Goal: Task Accomplishment & Management: Use online tool/utility

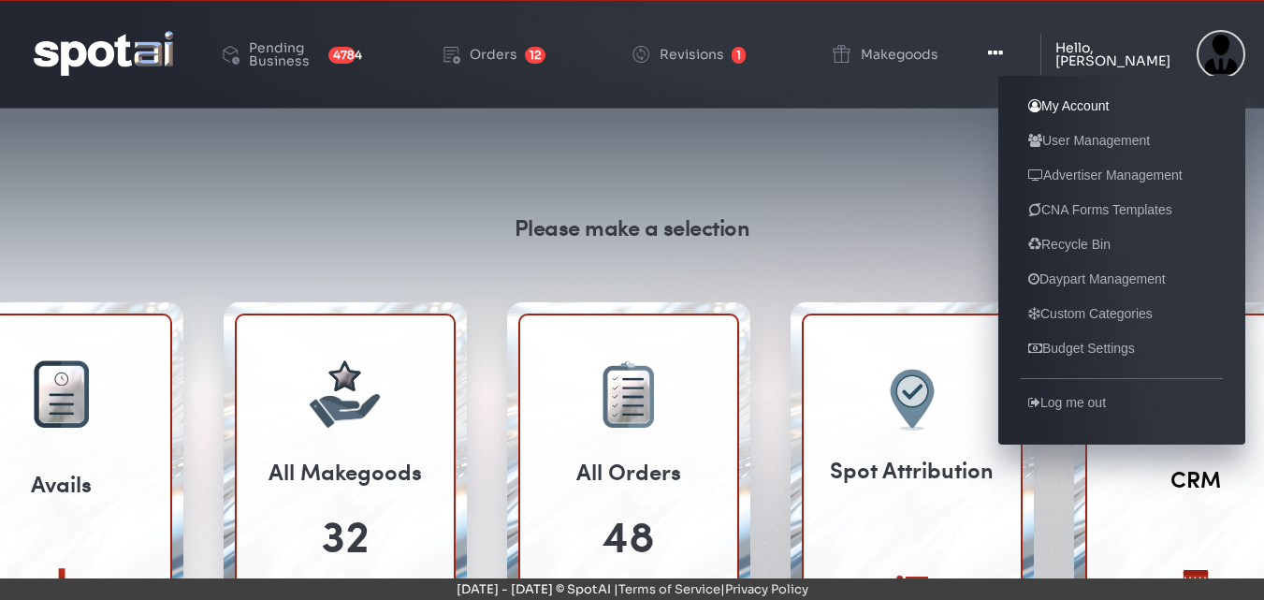
click at [1077, 106] on link "My Account" at bounding box center [1067, 105] width 95 height 22
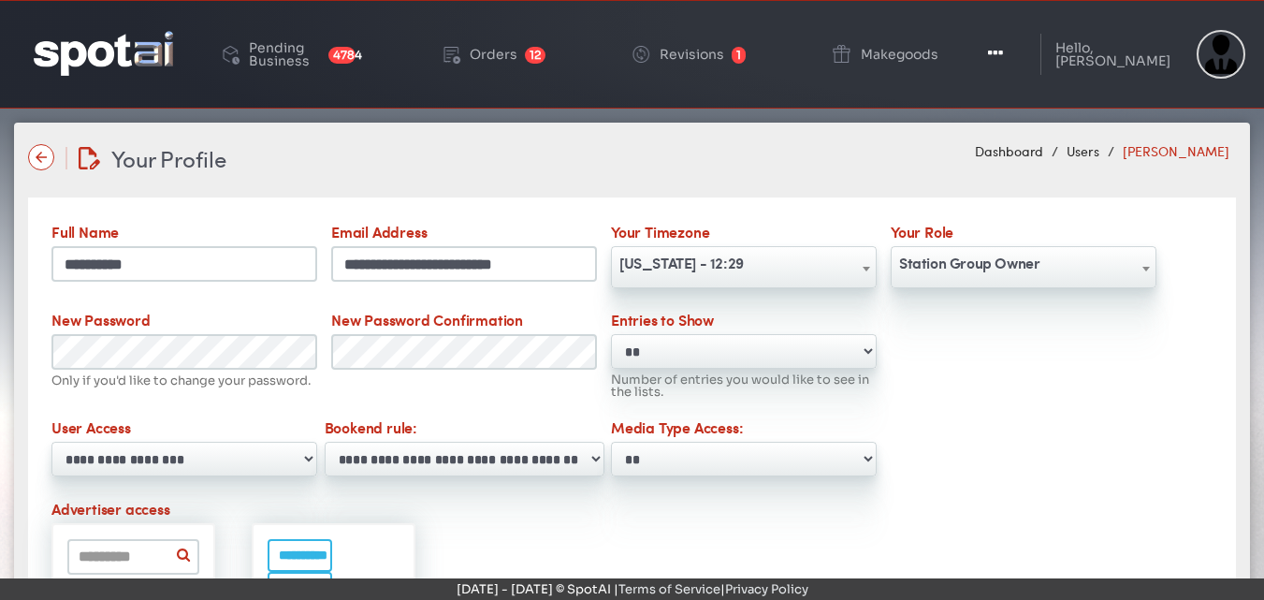
click at [870, 456] on select "**********" at bounding box center [744, 458] width 266 height 35
click at [517, 50] on div "Orders" at bounding box center [494, 54] width 48 height 13
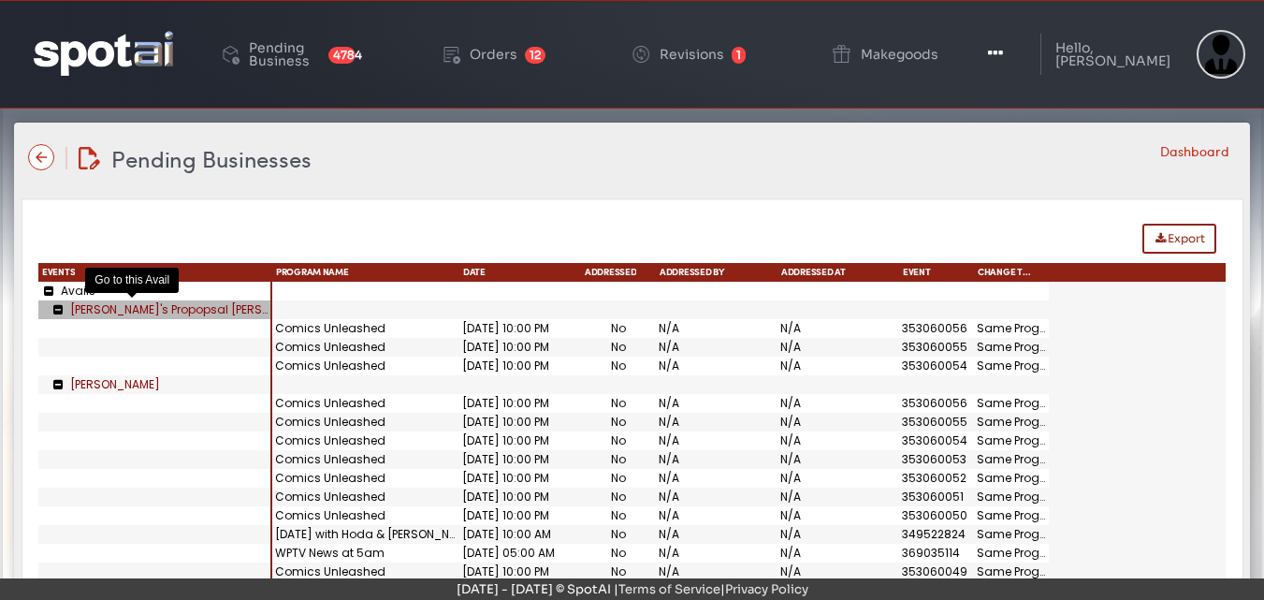
click at [125, 312] on link "[PERSON_NAME]'s Propopsal [PERSON_NAME]" at bounding box center [195, 309] width 251 height 16
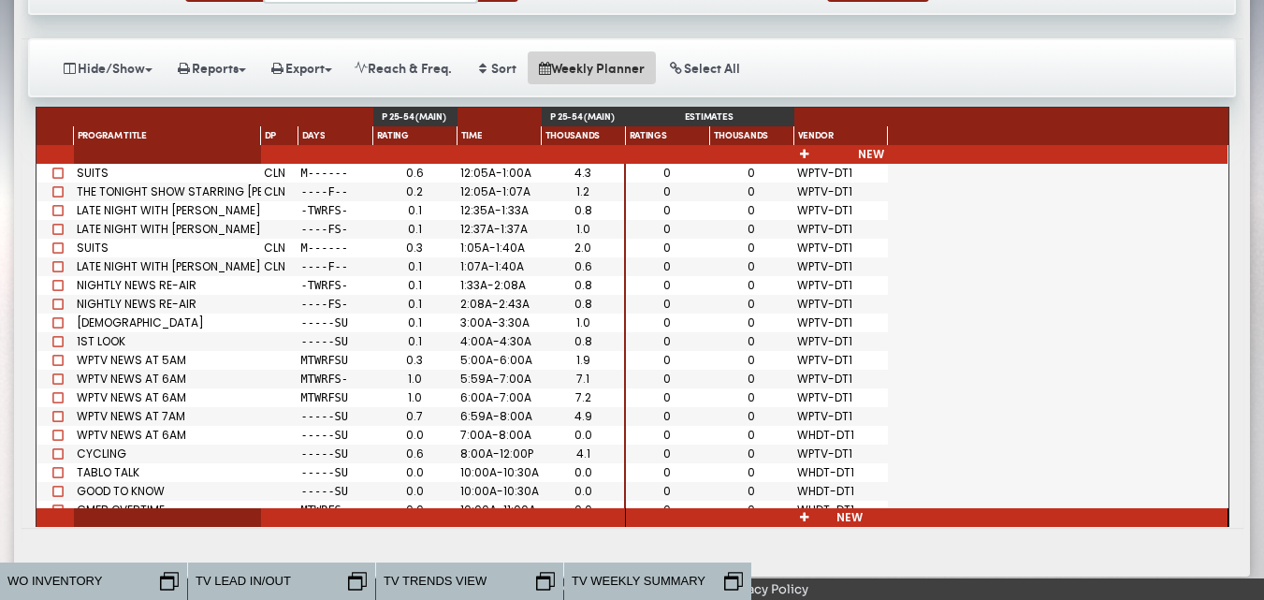
click at [594, 71] on button "Weekly Planner" at bounding box center [592, 67] width 128 height 33
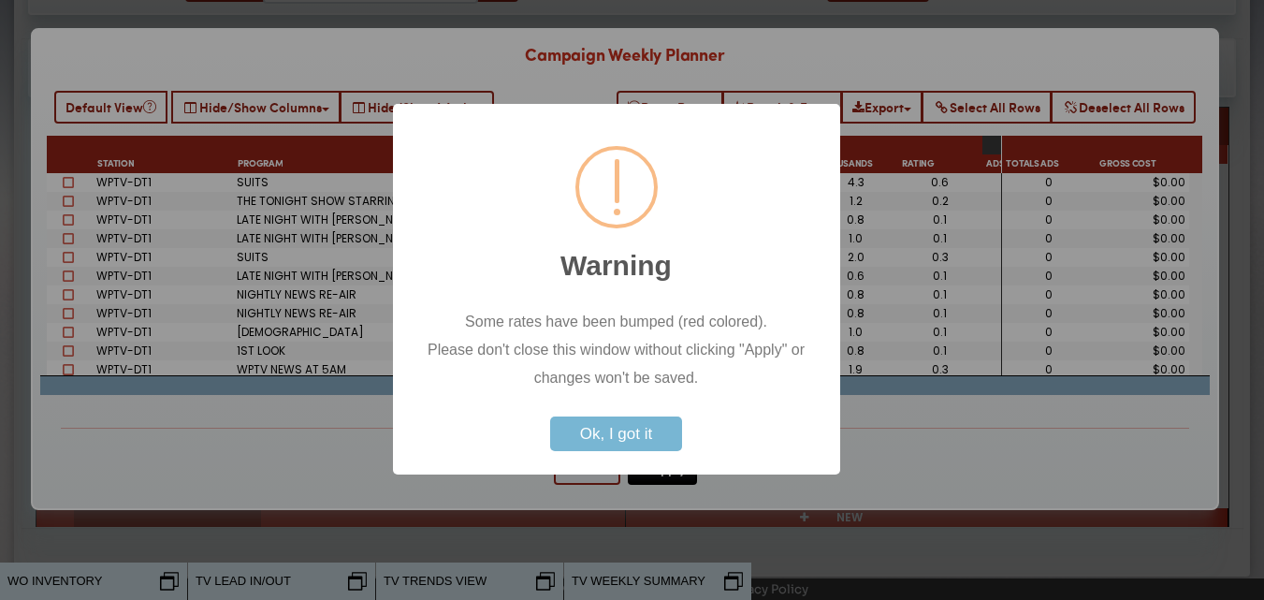
click at [622, 439] on button "Ok, I got it" at bounding box center [616, 433] width 132 height 35
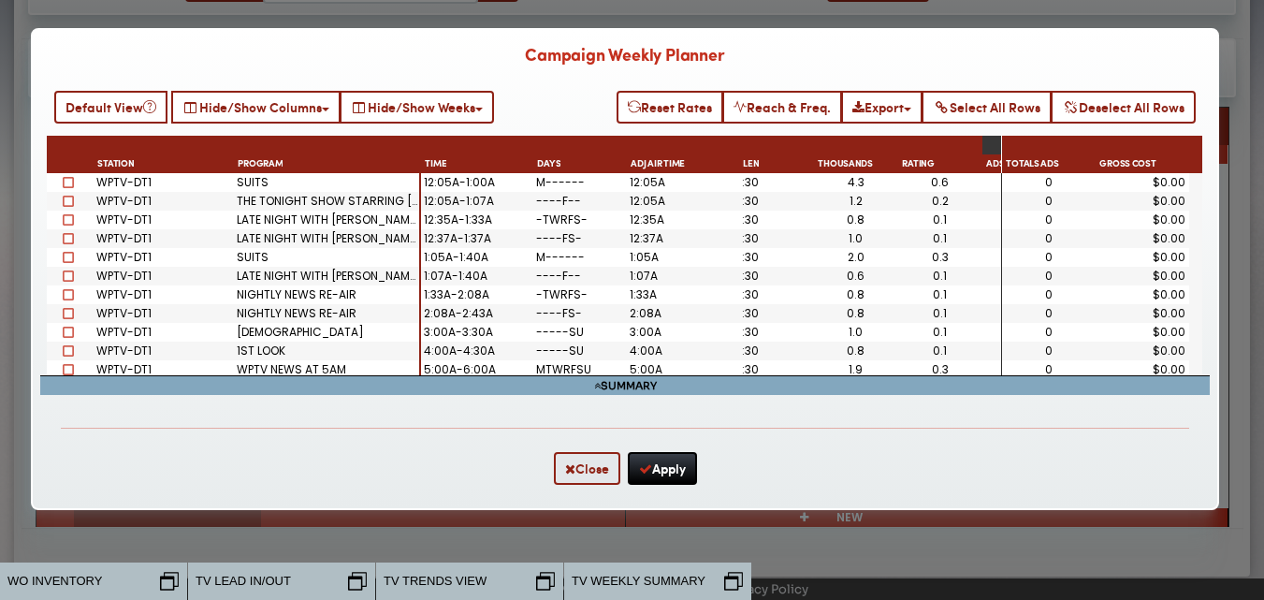
click at [271, 352] on div "1ST LOOK" at bounding box center [327, 350] width 187 height 19
click at [246, 583] on span "TV LEAD IN/OUT" at bounding box center [242, 580] width 95 height 19
click at [353, 579] on icon at bounding box center [357, 580] width 19 height 18
click at [66, 350] on span at bounding box center [68, 350] width 11 height 11
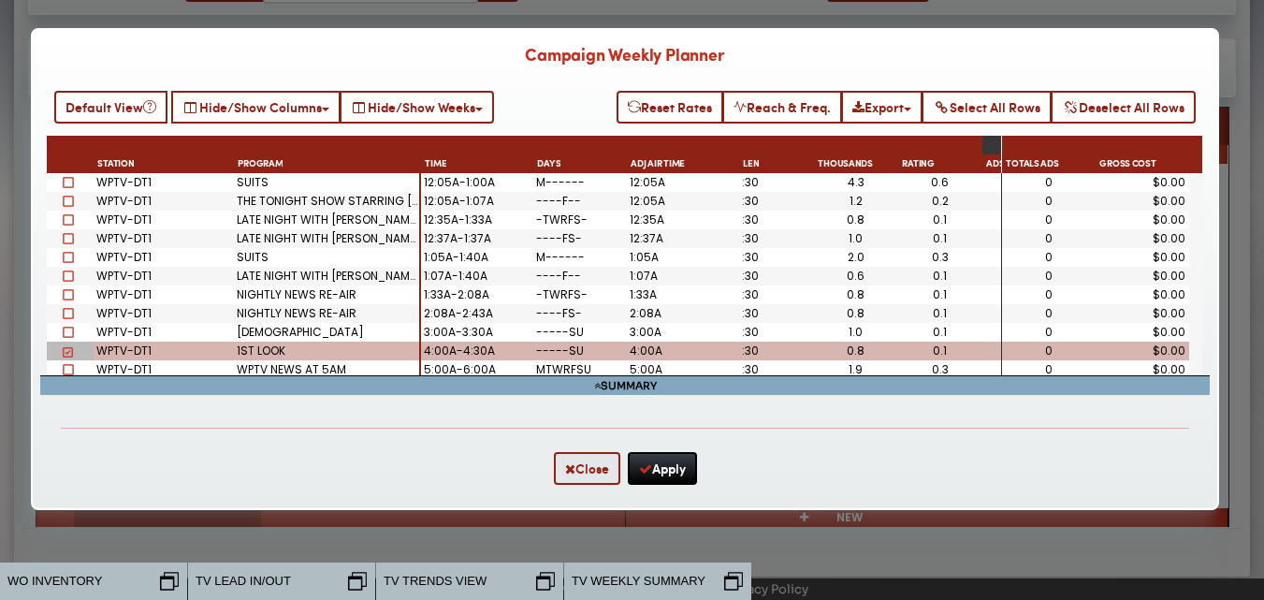
click at [319, 581] on div "TV LEAD IN/OUT" at bounding box center [264, 580] width 152 height 19
click at [358, 577] on icon at bounding box center [357, 580] width 19 height 18
click at [473, 585] on span "TV TRENDS VIEW" at bounding box center [434, 580] width 103 height 19
click at [544, 578] on icon at bounding box center [545, 580] width 19 height 18
click at [107, 350] on div "WPTV-DT1" at bounding box center [164, 350] width 140 height 19
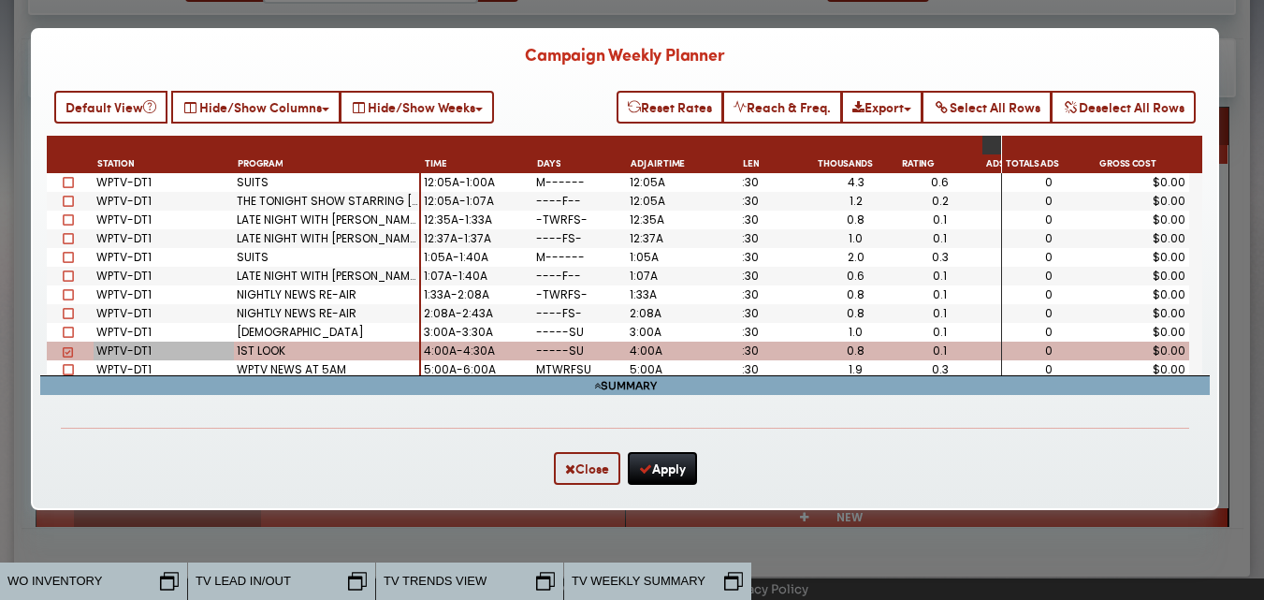
click at [601, 572] on span "TV WEEKLY SUMMARY" at bounding box center [638, 580] width 134 height 19
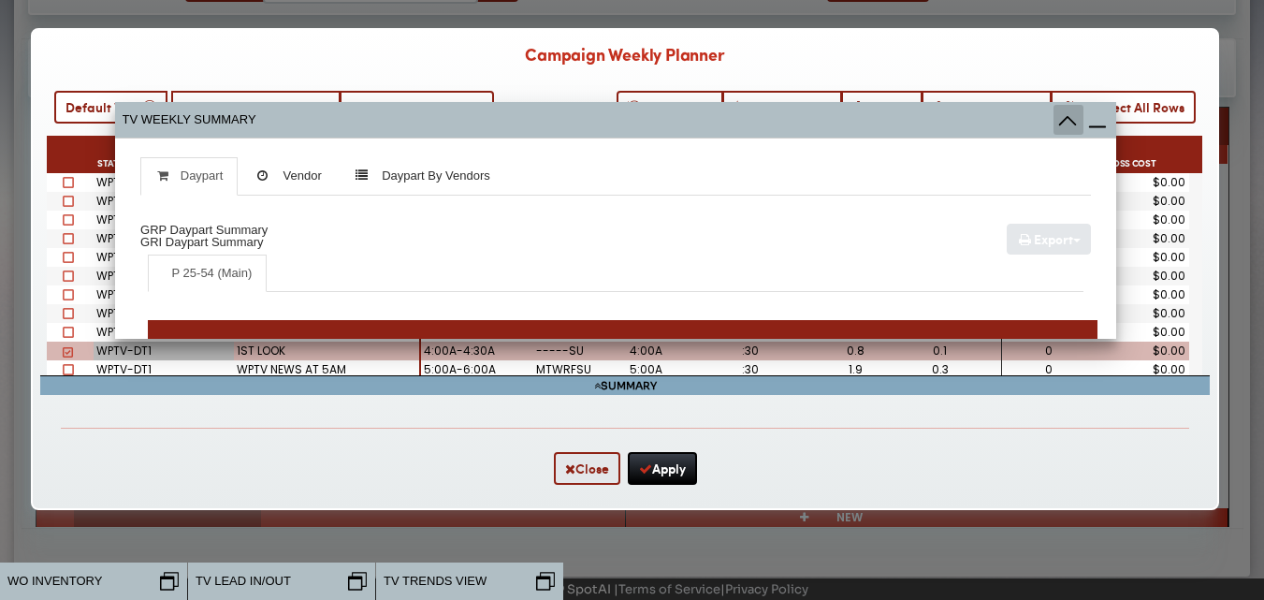
click at [1067, 117] on icon at bounding box center [1068, 120] width 18 height 9
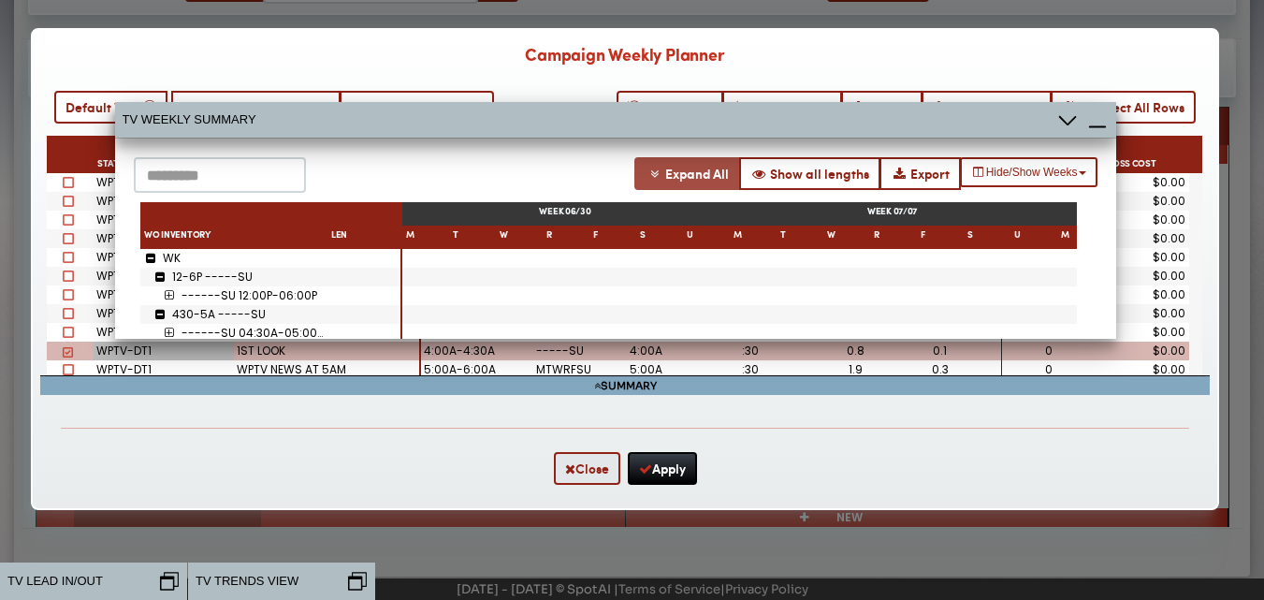
click at [670, 171] on span "Expand All" at bounding box center [697, 174] width 64 height 20
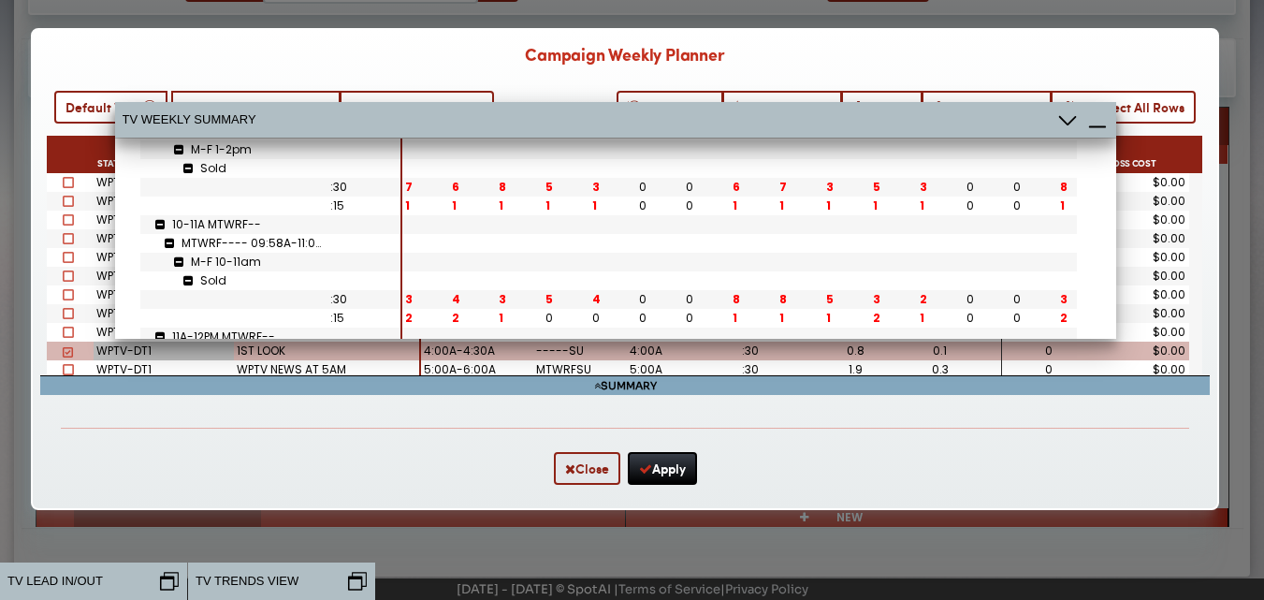
scroll to position [425, 0]
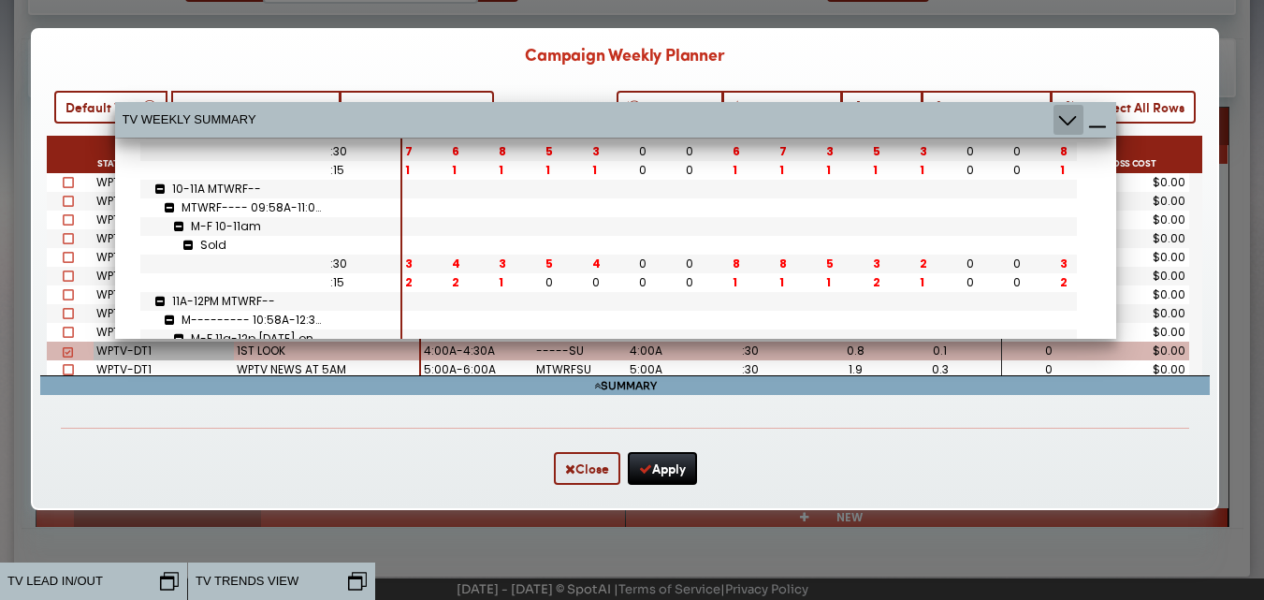
click at [1069, 126] on icon at bounding box center [1068, 120] width 30 height 30
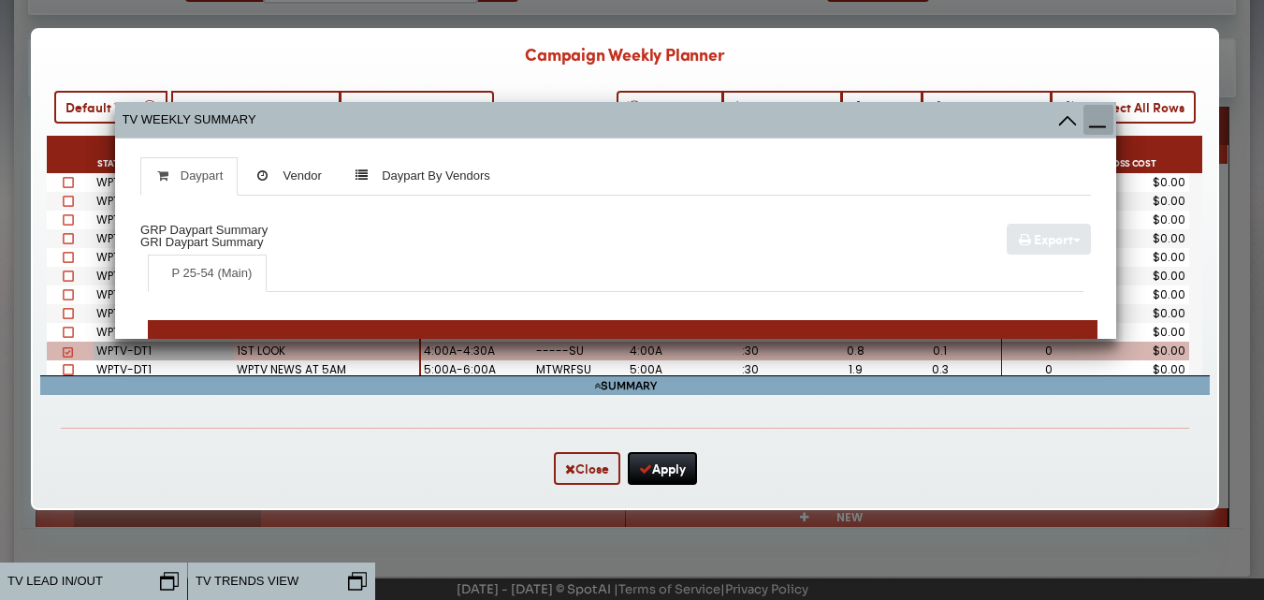
click at [1094, 120] on icon at bounding box center [1098, 120] width 30 height 30
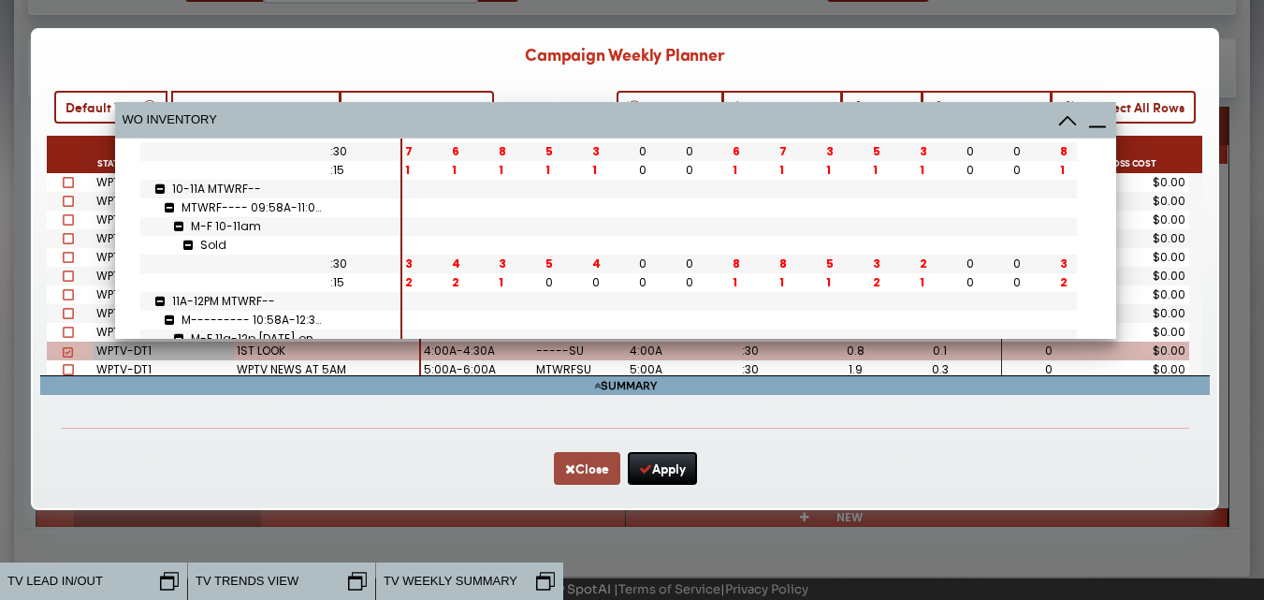
click at [573, 473] on button "Close" at bounding box center [587, 468] width 66 height 33
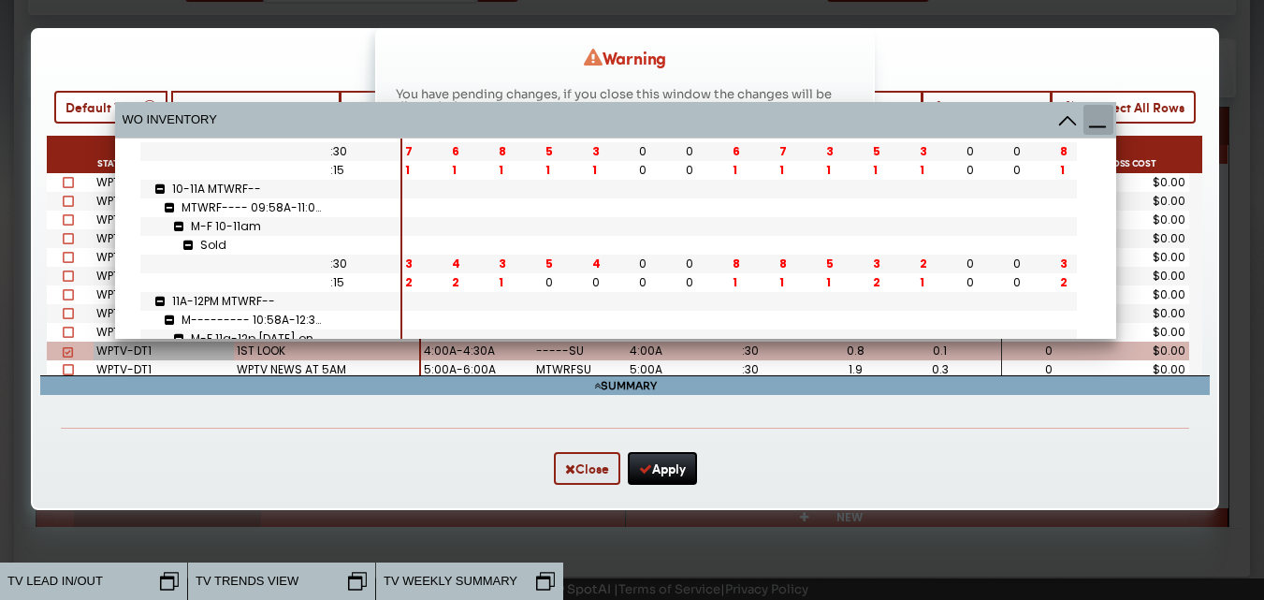
click at [1105, 123] on icon at bounding box center [1098, 120] width 30 height 30
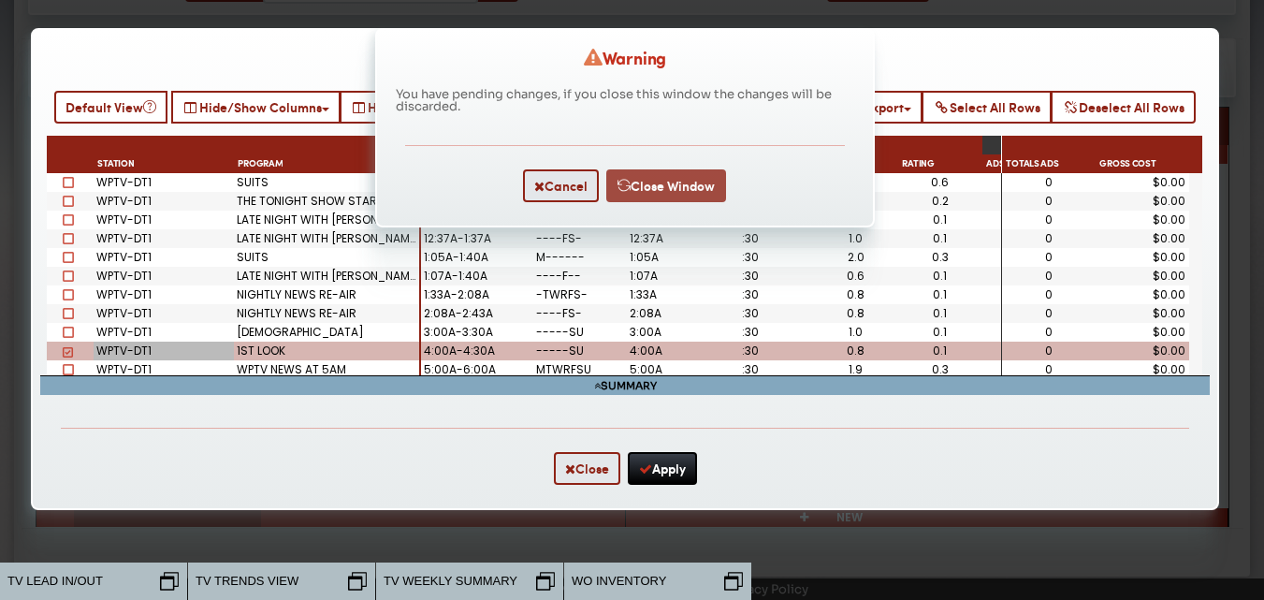
click at [671, 187] on button "Close Window" at bounding box center [666, 185] width 120 height 33
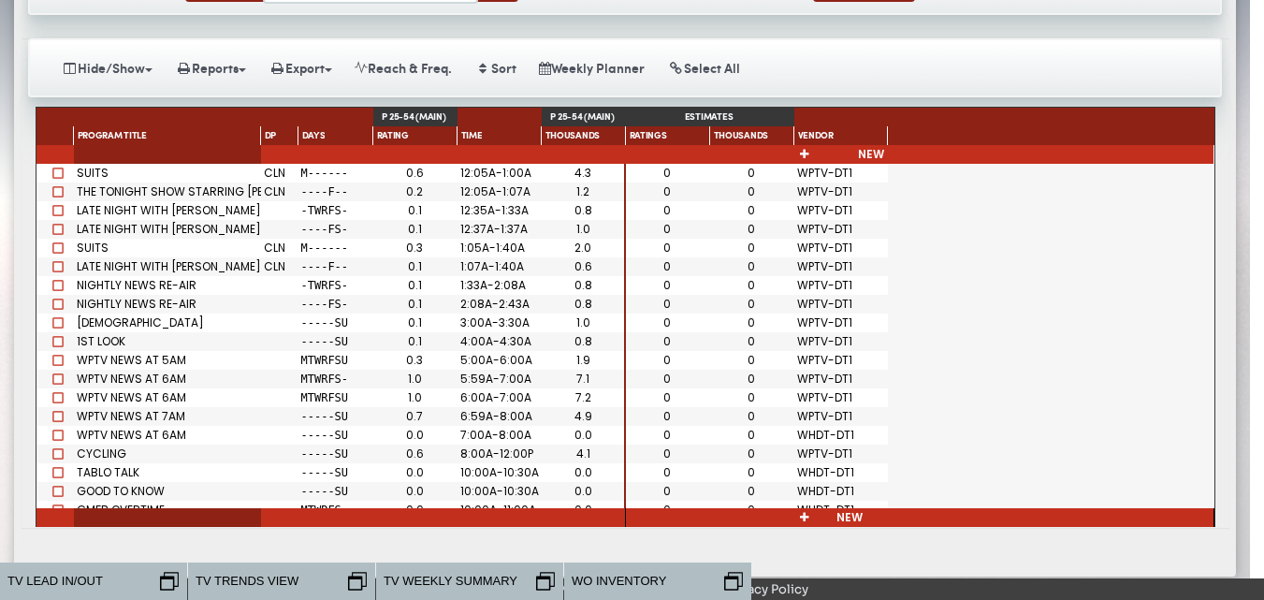
scroll to position [0, 0]
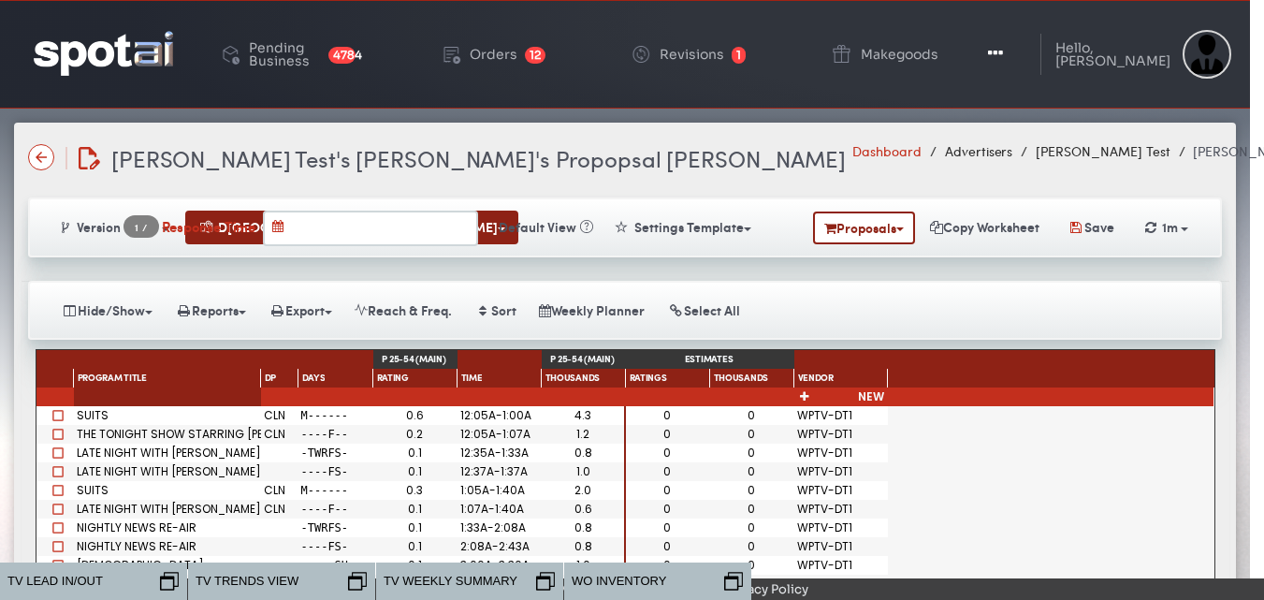
click at [852, 152] on link "Dashboard" at bounding box center [886, 150] width 69 height 19
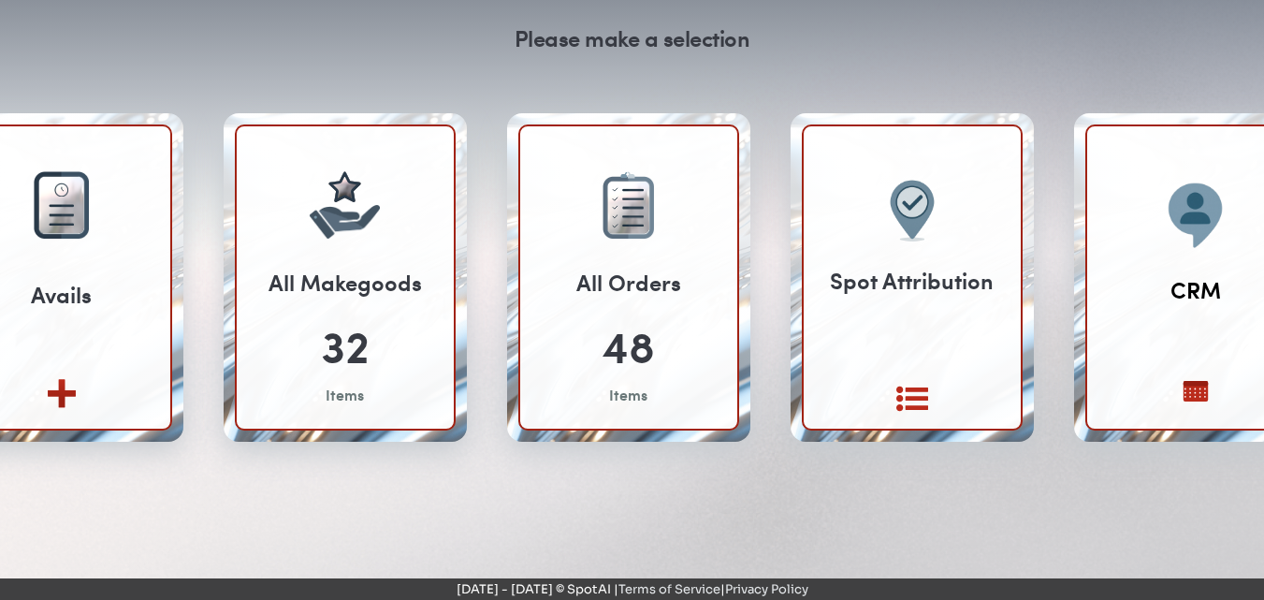
scroll to position [191, 0]
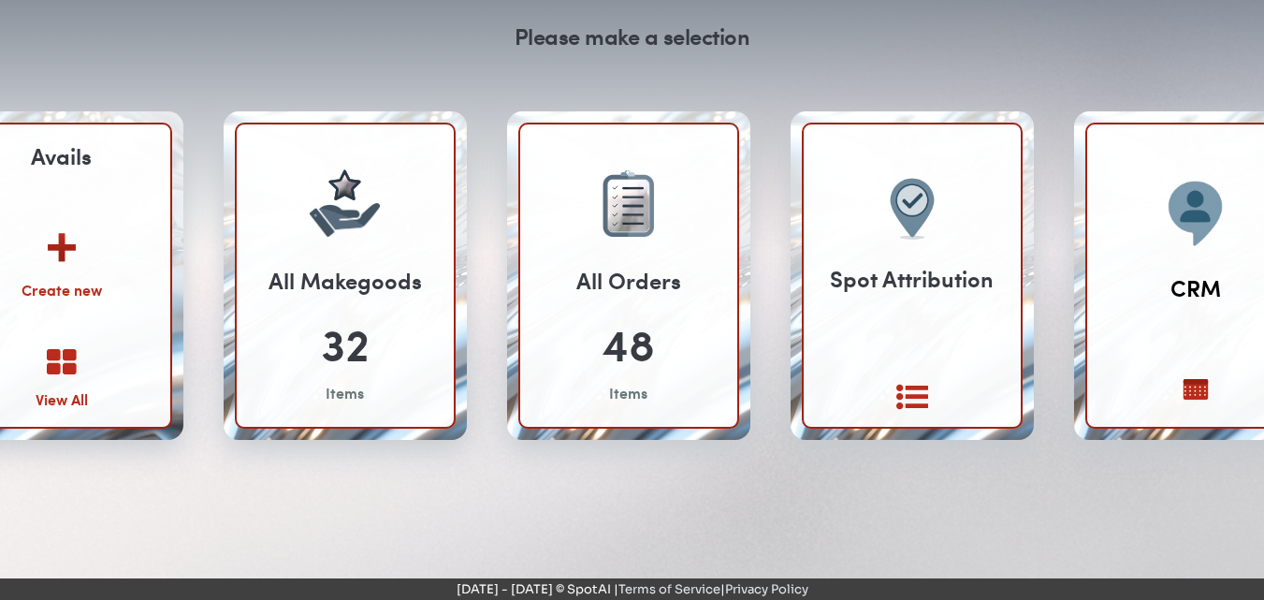
click at [62, 370] on icon at bounding box center [62, 363] width 30 height 32
click at [65, 239] on img at bounding box center [61, 240] width 101 height 73
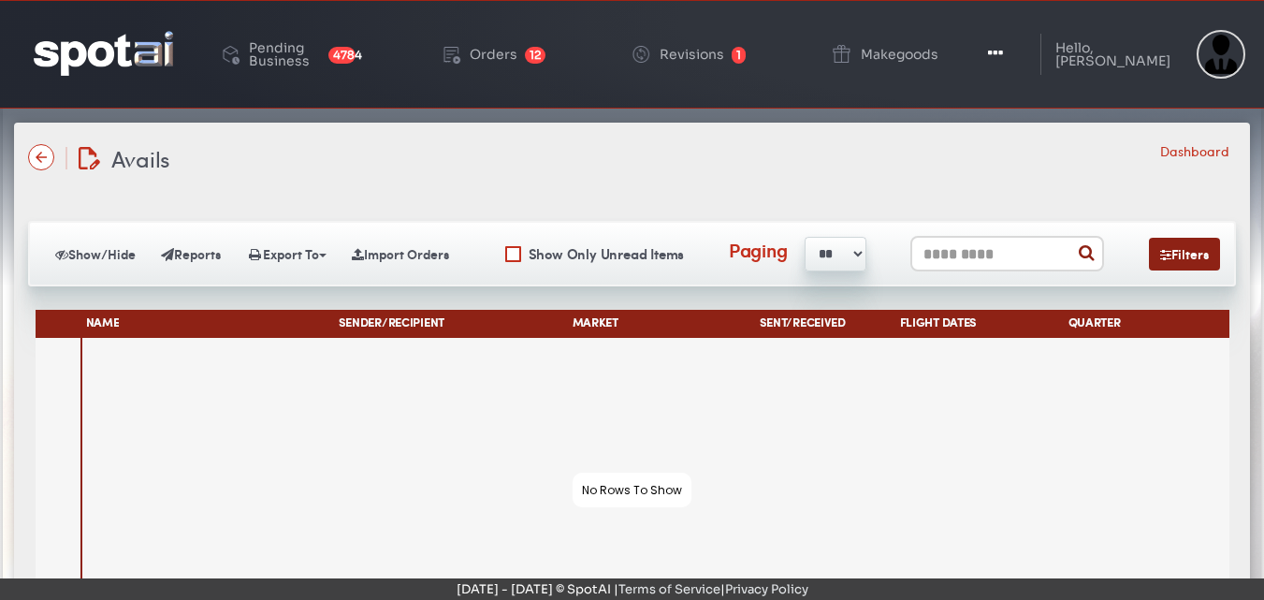
click at [34, 141] on div "Avails Orders/Revisions/Avails/Makegoods Dashboard" at bounding box center [632, 157] width 1208 height 33
click at [38, 166] on img at bounding box center [41, 157] width 26 height 26
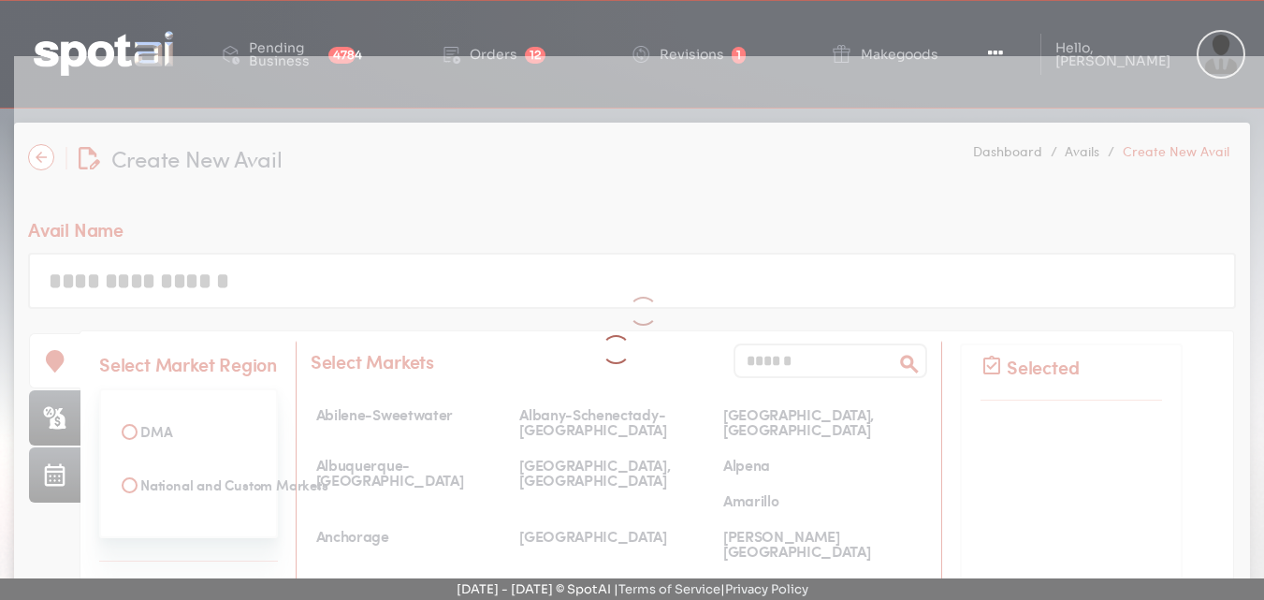
select select
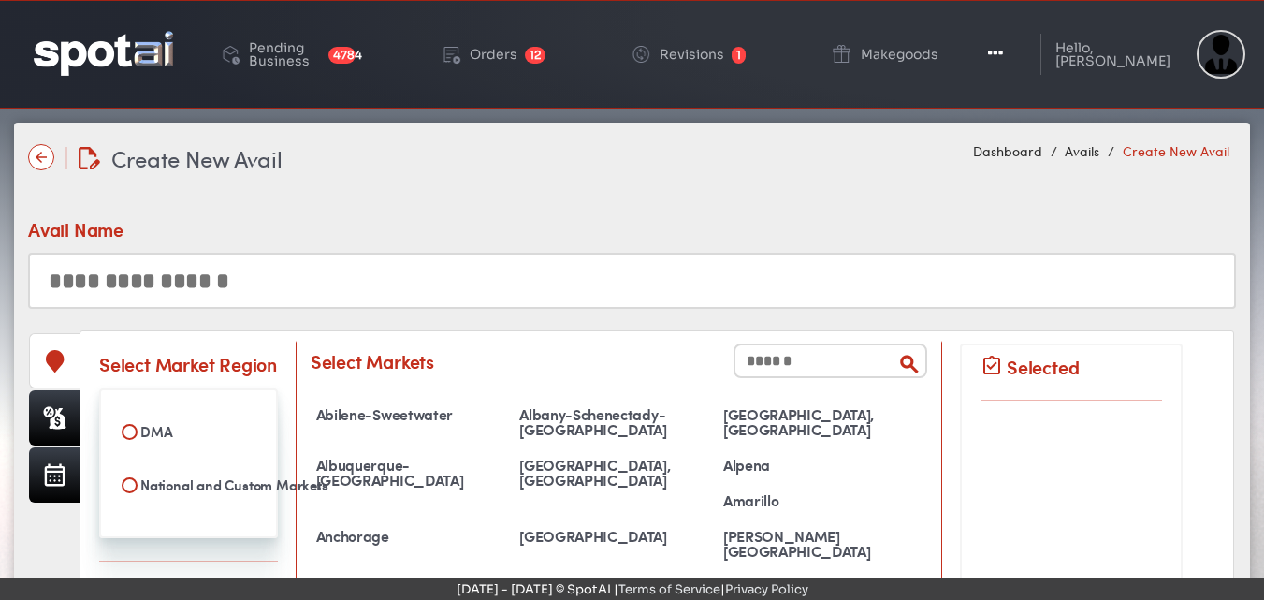
click at [65, 239] on div "Avail Name" at bounding box center [76, 228] width 97 height 27
click at [1178, 297] on input "text" at bounding box center [632, 281] width 1208 height 56
